Goal: Information Seeking & Learning: Learn about a topic

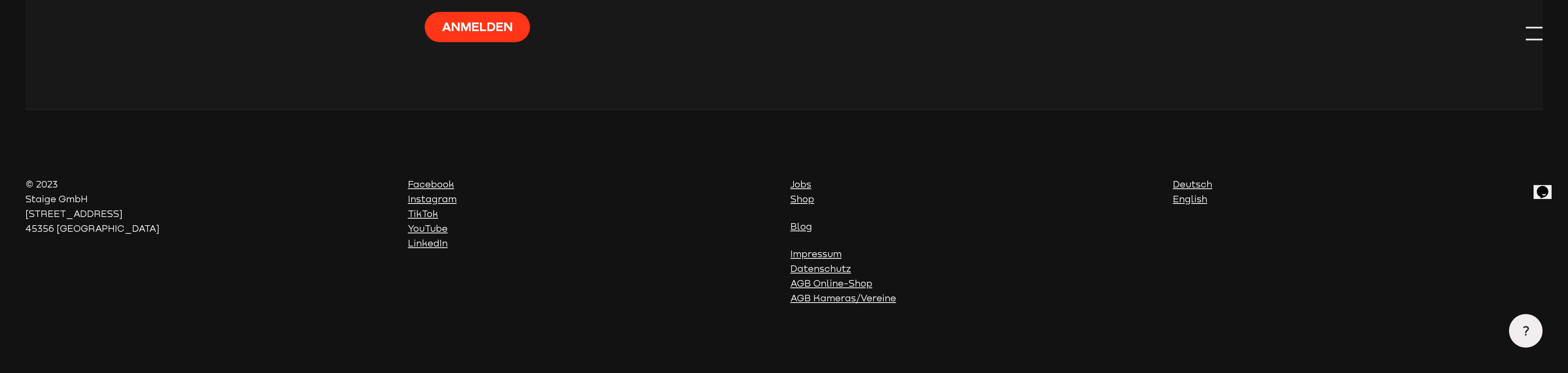
scroll to position [4929, 0]
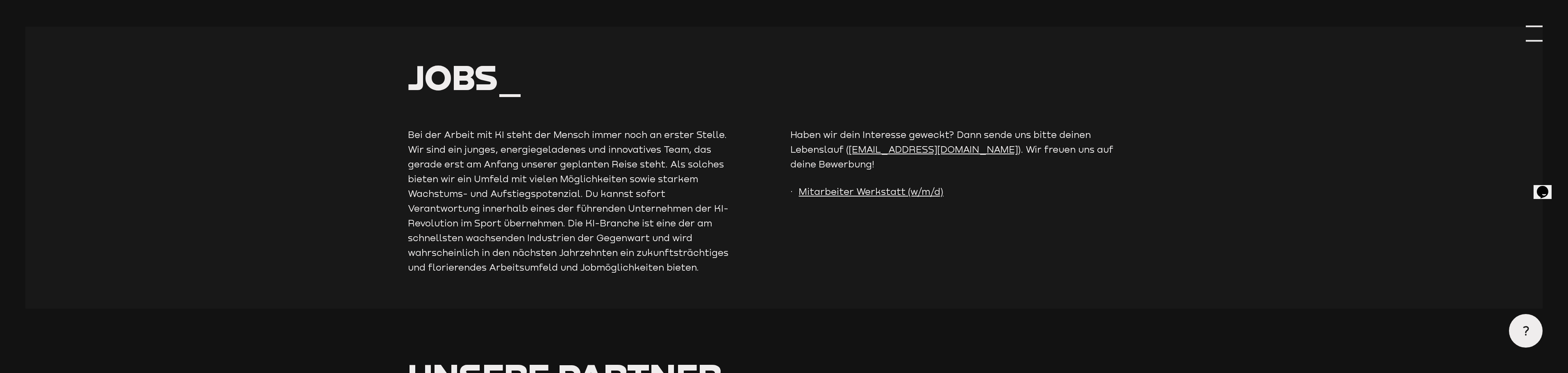
click at [1533, 30] on div at bounding box center [1534, 34] width 17 height 17
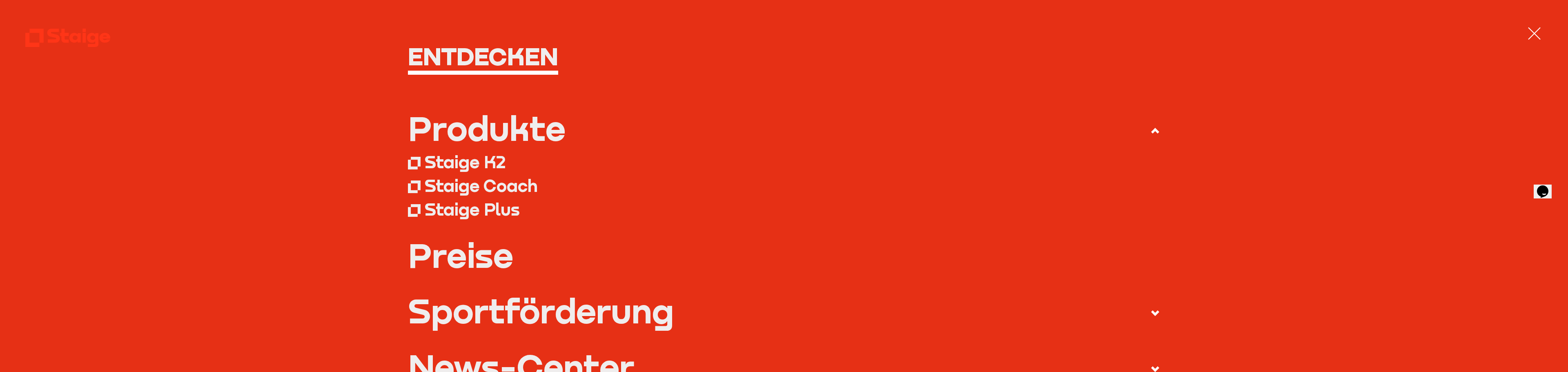
scroll to position [82, 0]
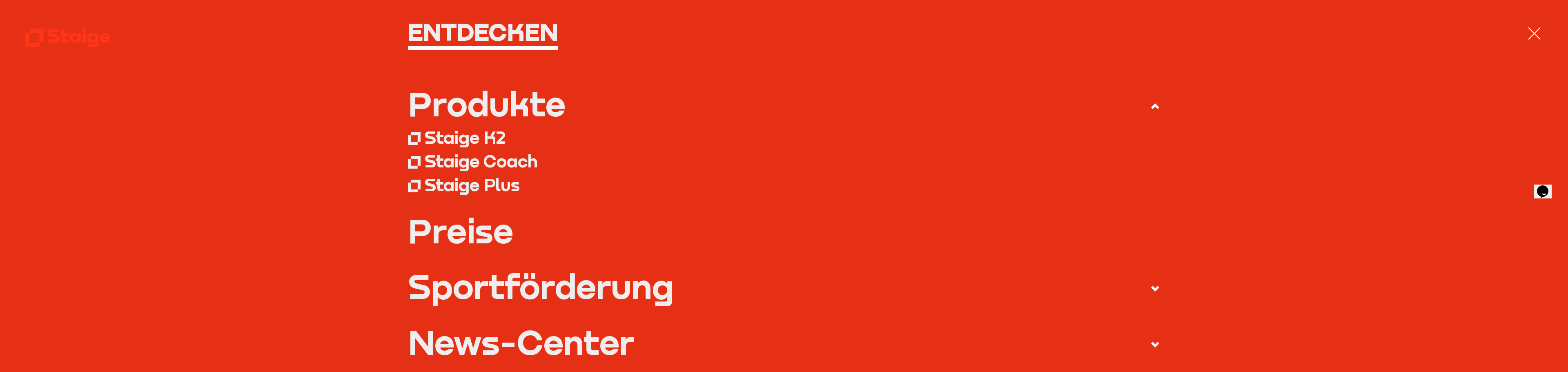
click at [460, 144] on div "Staige K2" at bounding box center [465, 138] width 81 height 21
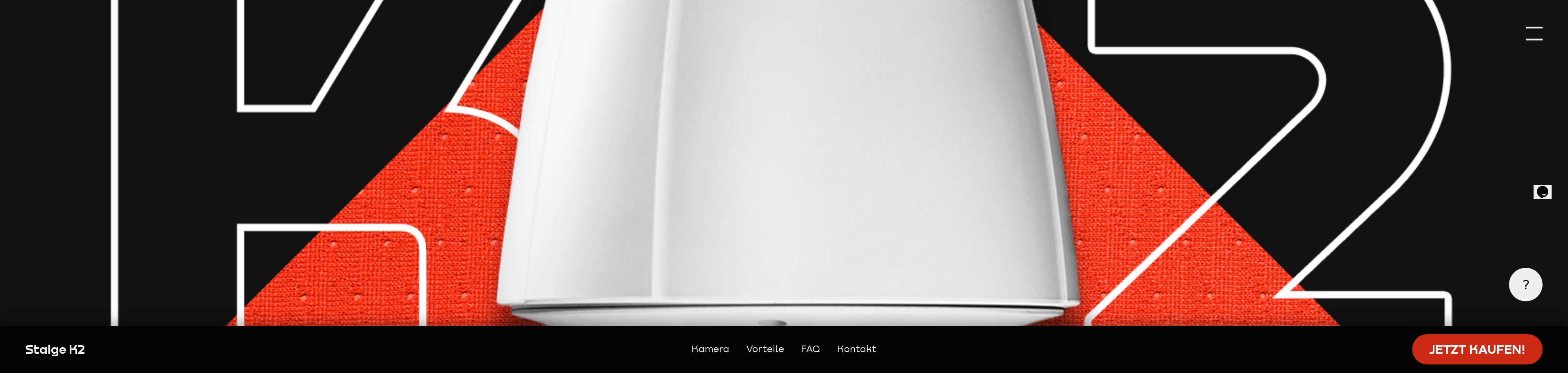
click at [1468, 350] on link "Jetzt kaufen!" at bounding box center [1477, 349] width 130 height 31
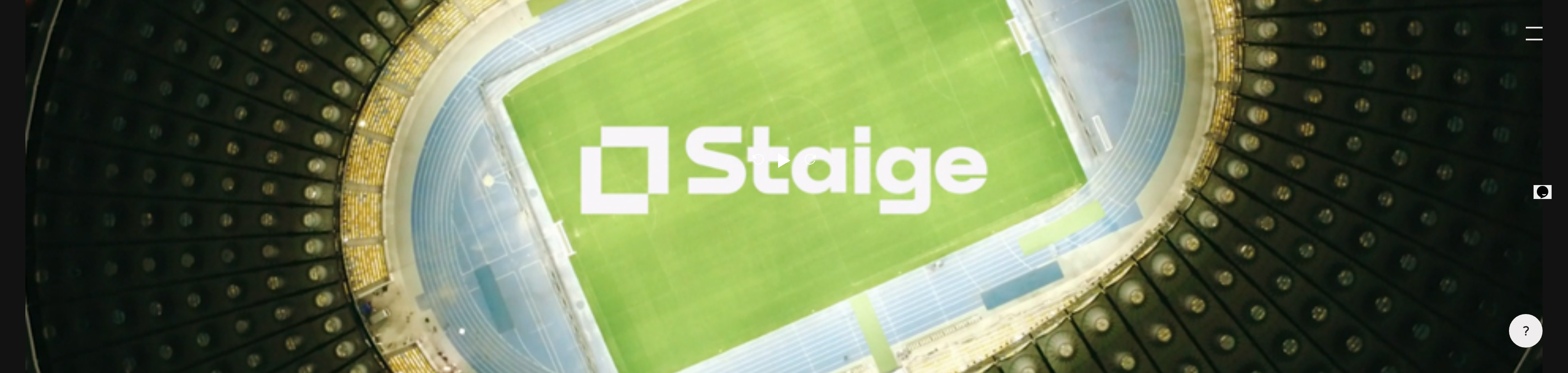
scroll to position [860, 0]
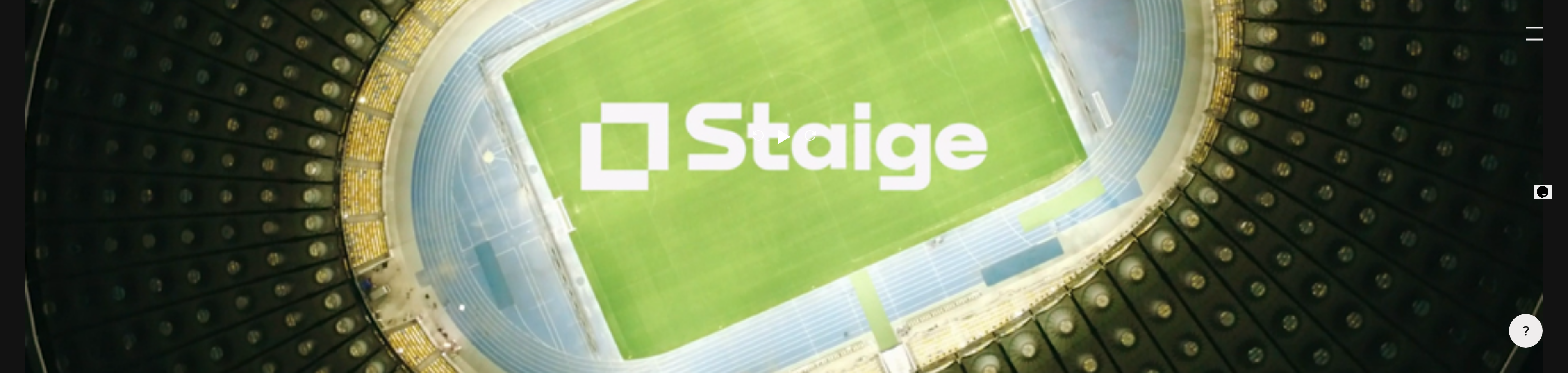
click at [785, 136] on icon at bounding box center [784, 137] width 12 height 15
type input "0.8"
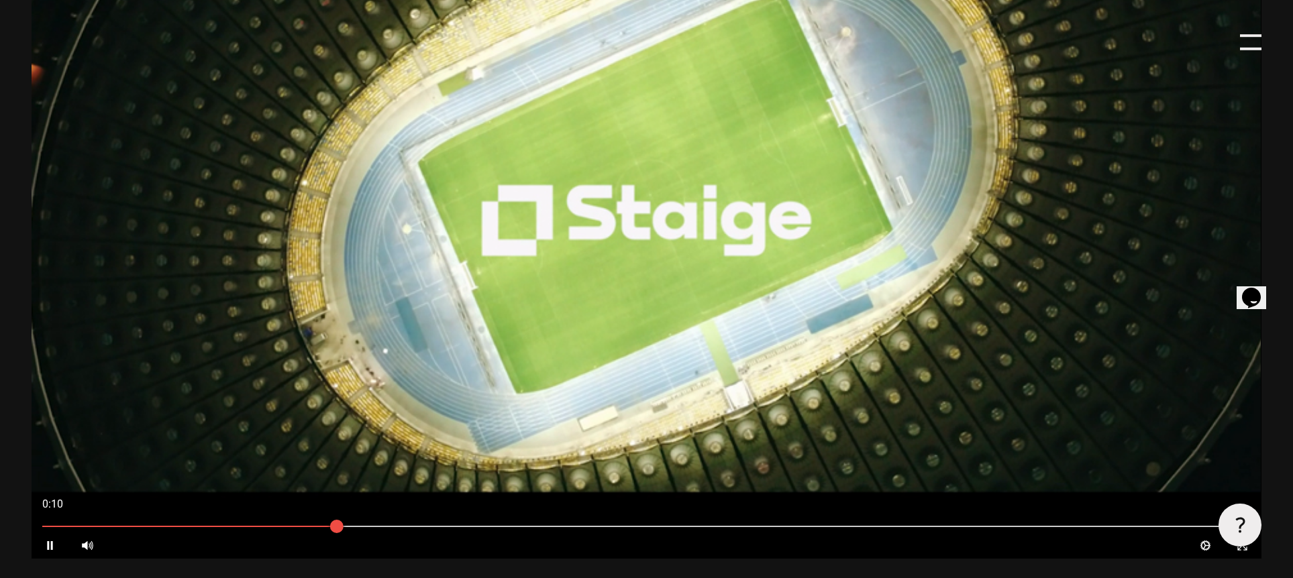
scroll to position [855, 0]
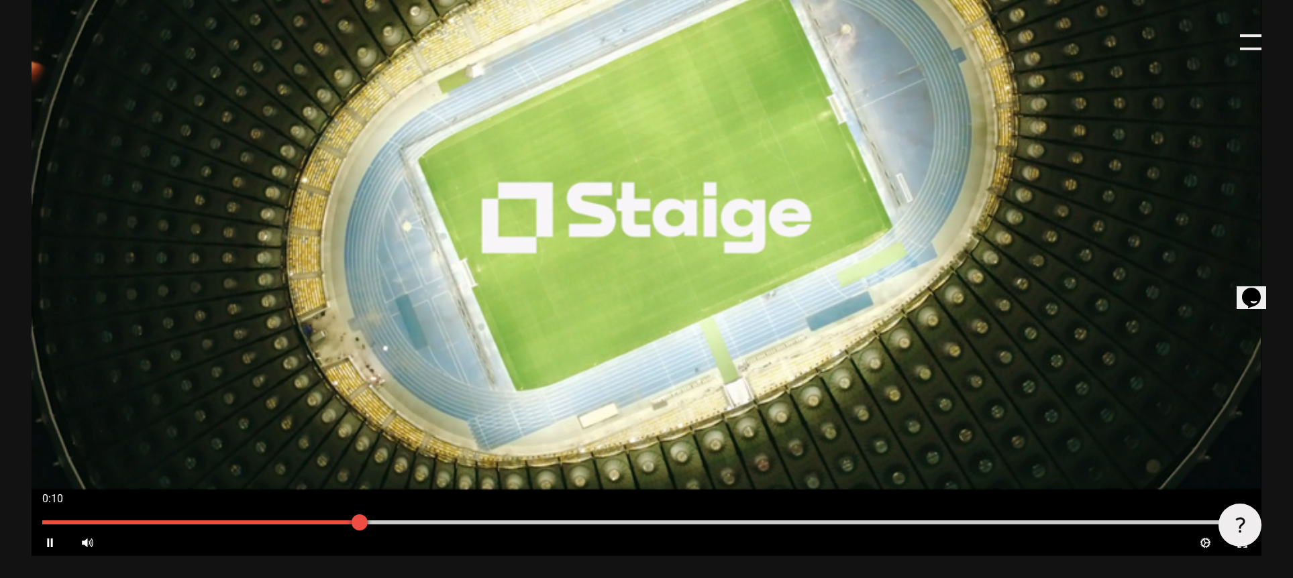
drag, startPoint x: 401, startPoint y: 528, endPoint x: 447, endPoint y: 526, distance: 46.3
click at [444, 527] on div at bounding box center [646, 522] width 1229 height 15
click at [450, 525] on div at bounding box center [447, 523] width 16 height 16
click at [559, 527] on div at bounding box center [646, 522] width 1229 height 15
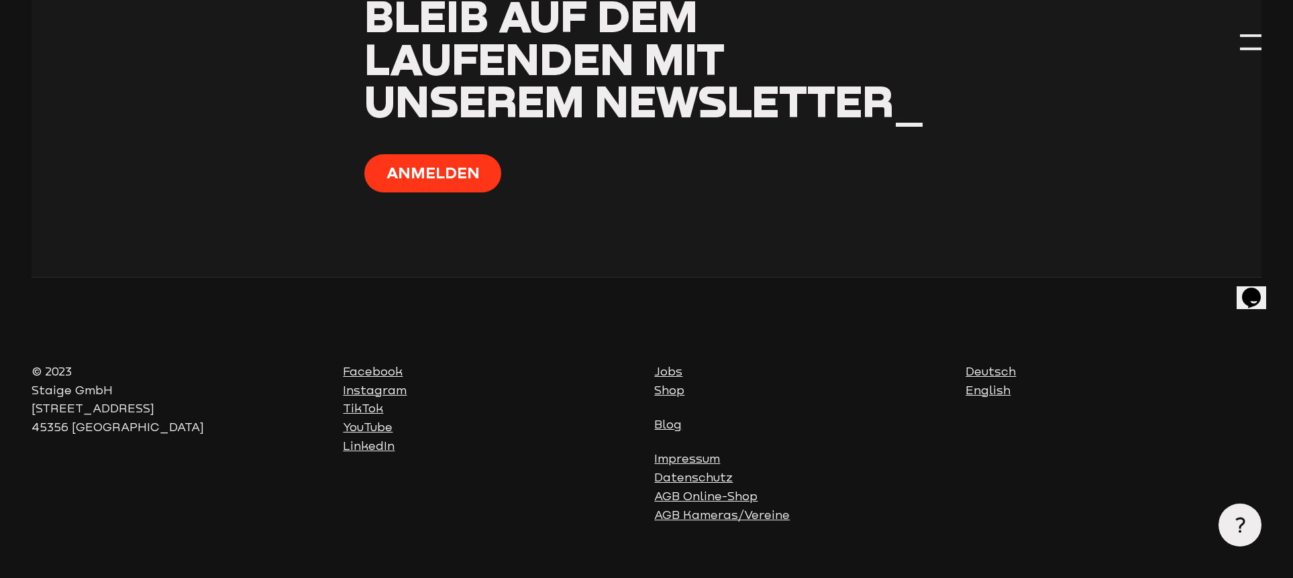
scroll to position [5381, 0]
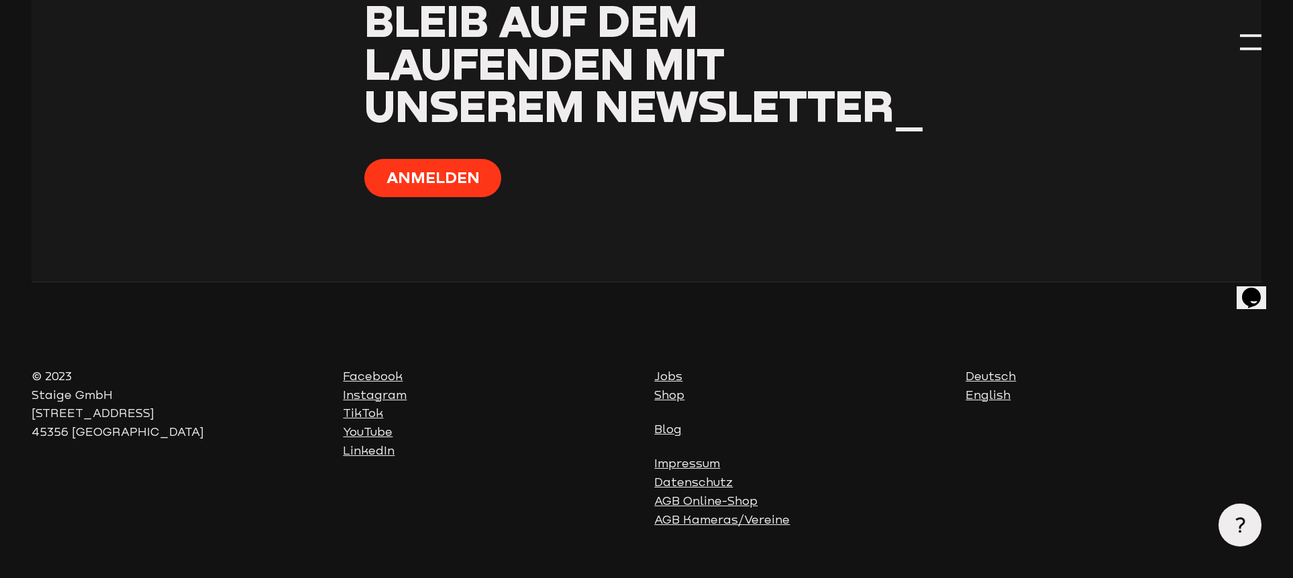
click at [370, 402] on link "Instagram" at bounding box center [375, 394] width 64 height 13
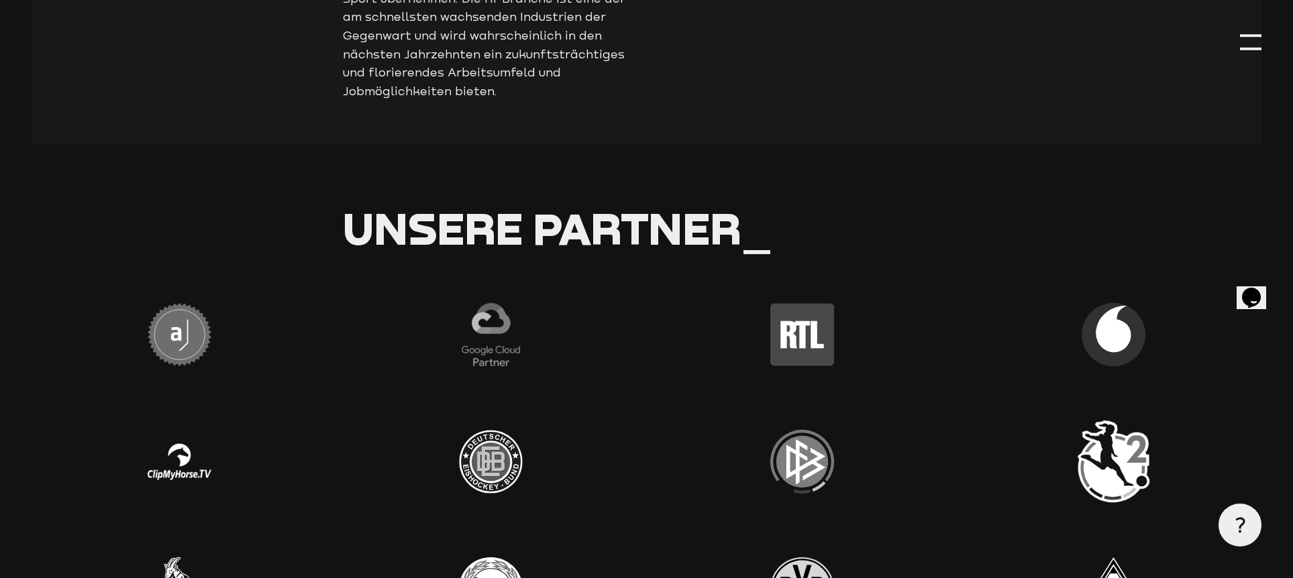
scroll to position [3905, 0]
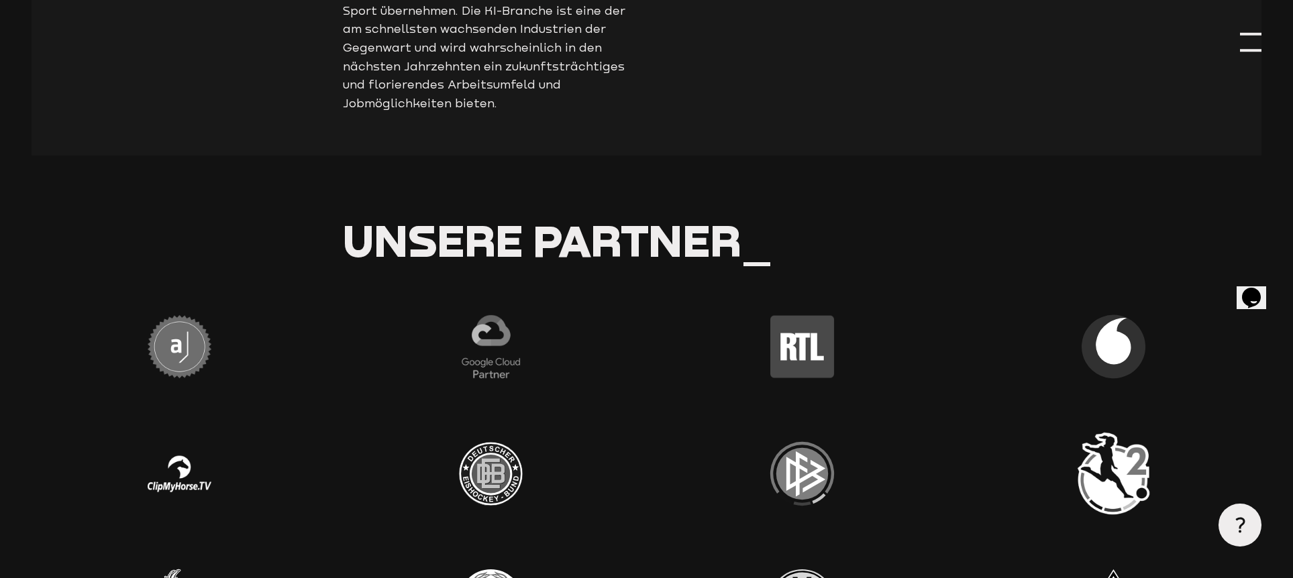
click at [1254, 40] on div at bounding box center [1250, 42] width 21 height 21
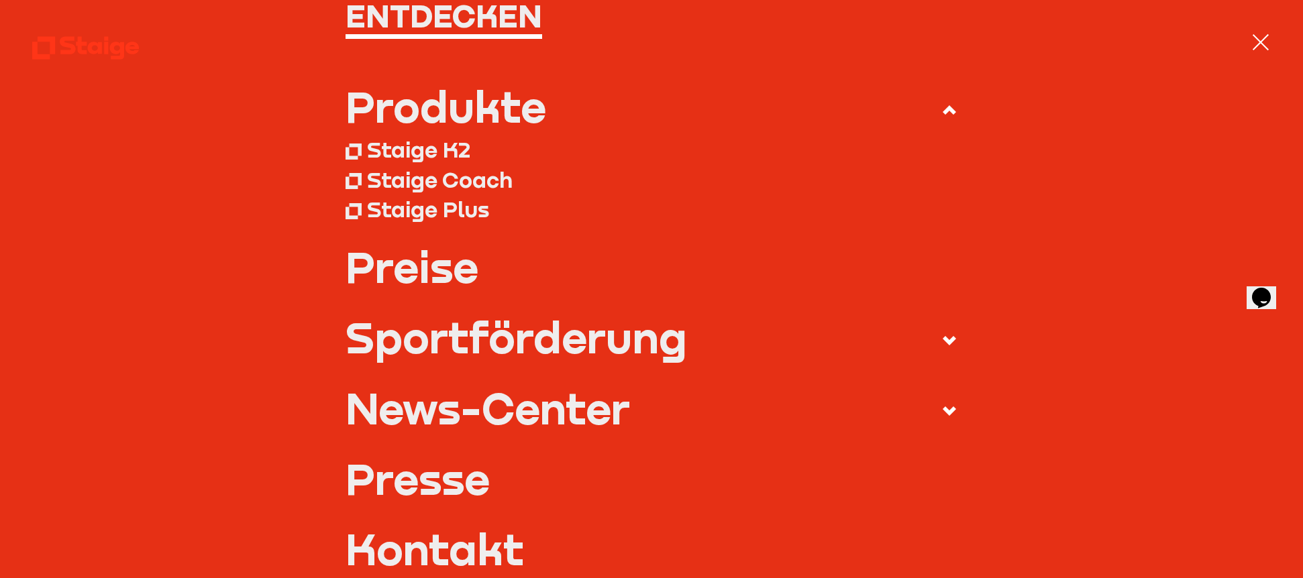
scroll to position [134, 0]
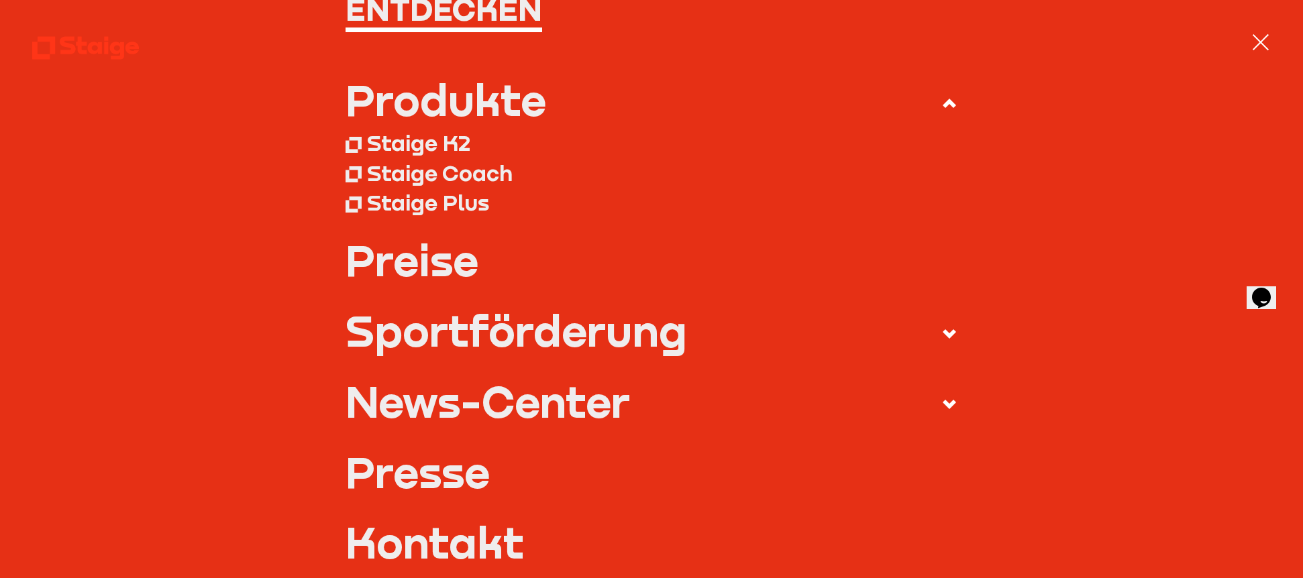
click at [495, 182] on div "Staige Coach" at bounding box center [440, 173] width 146 height 27
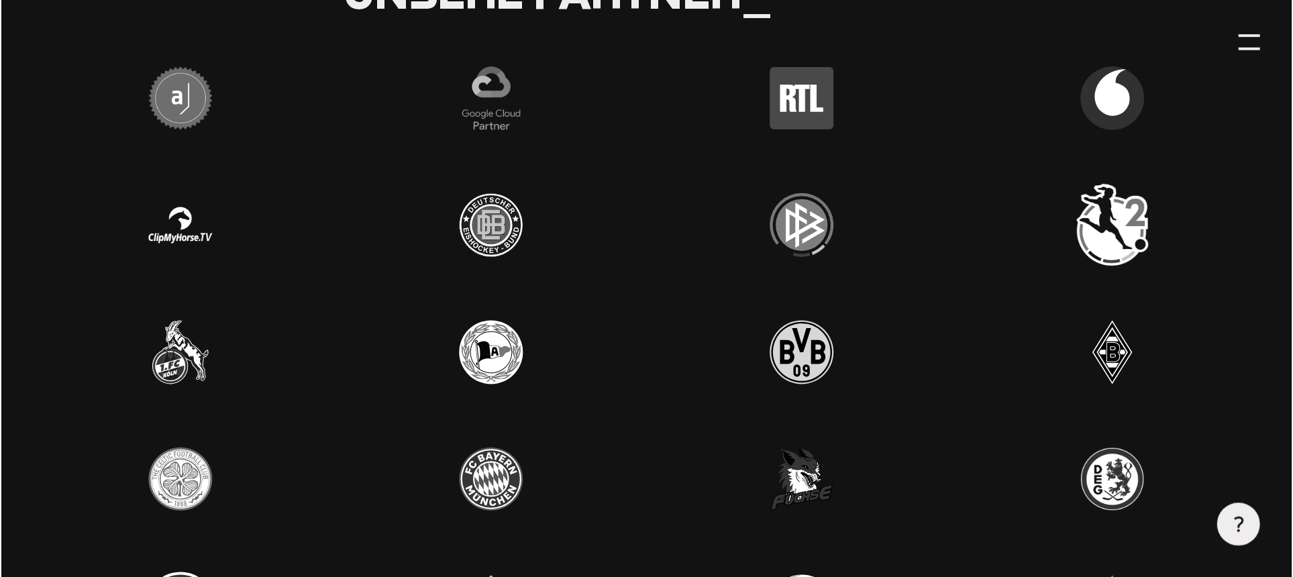
scroll to position [4159, 0]
